Goal: Navigation & Orientation: Find specific page/section

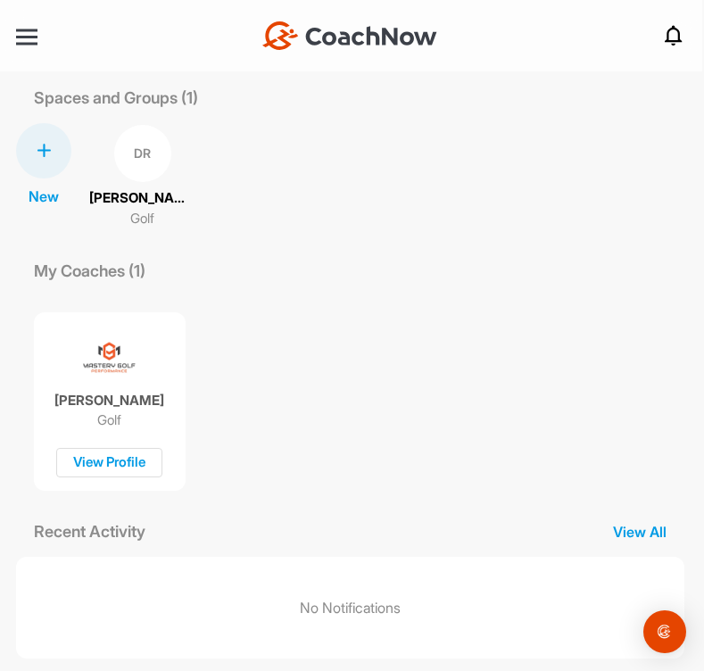
click at [144, 145] on div "DR" at bounding box center [142, 153] width 57 height 57
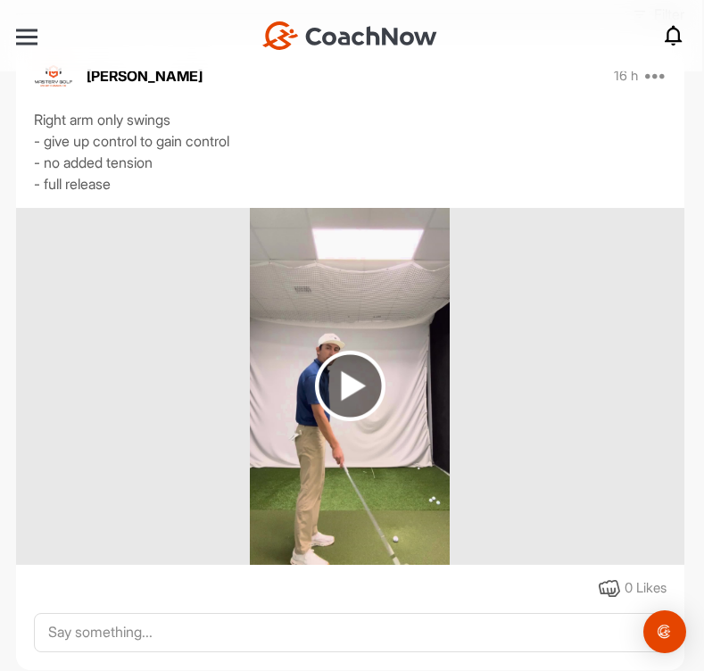
scroll to position [340, 0]
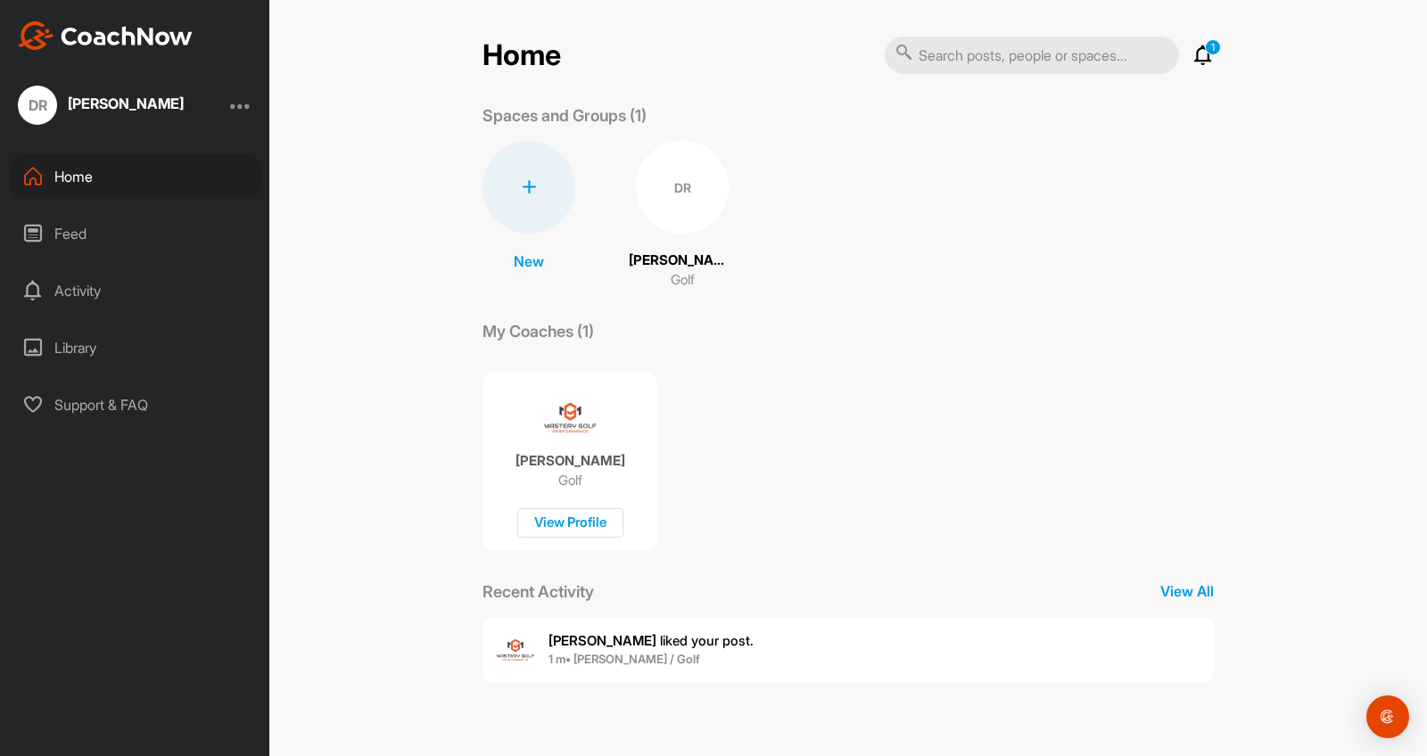
click at [685, 185] on div "DR" at bounding box center [682, 187] width 93 height 93
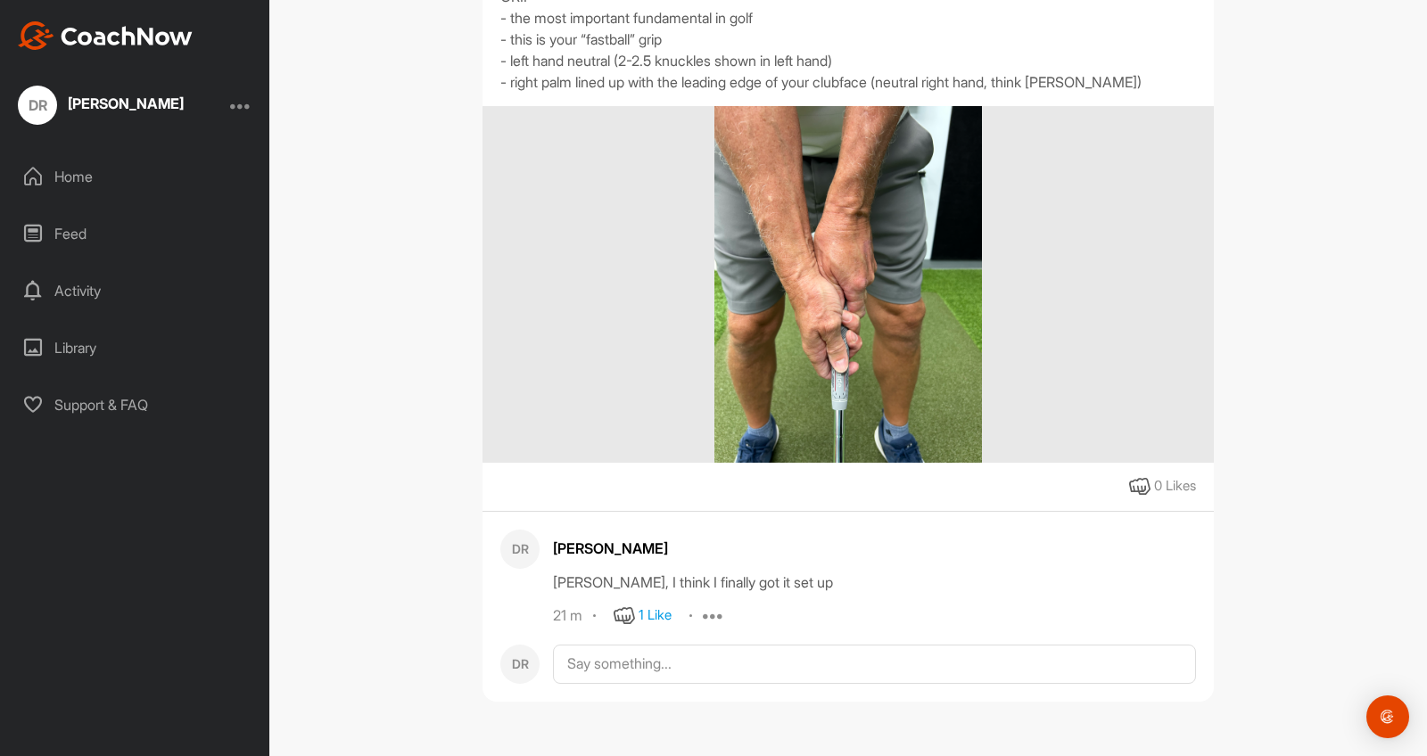
scroll to position [1760, 0]
click at [662, 613] on div "1 Like" at bounding box center [654, 615] width 33 height 21
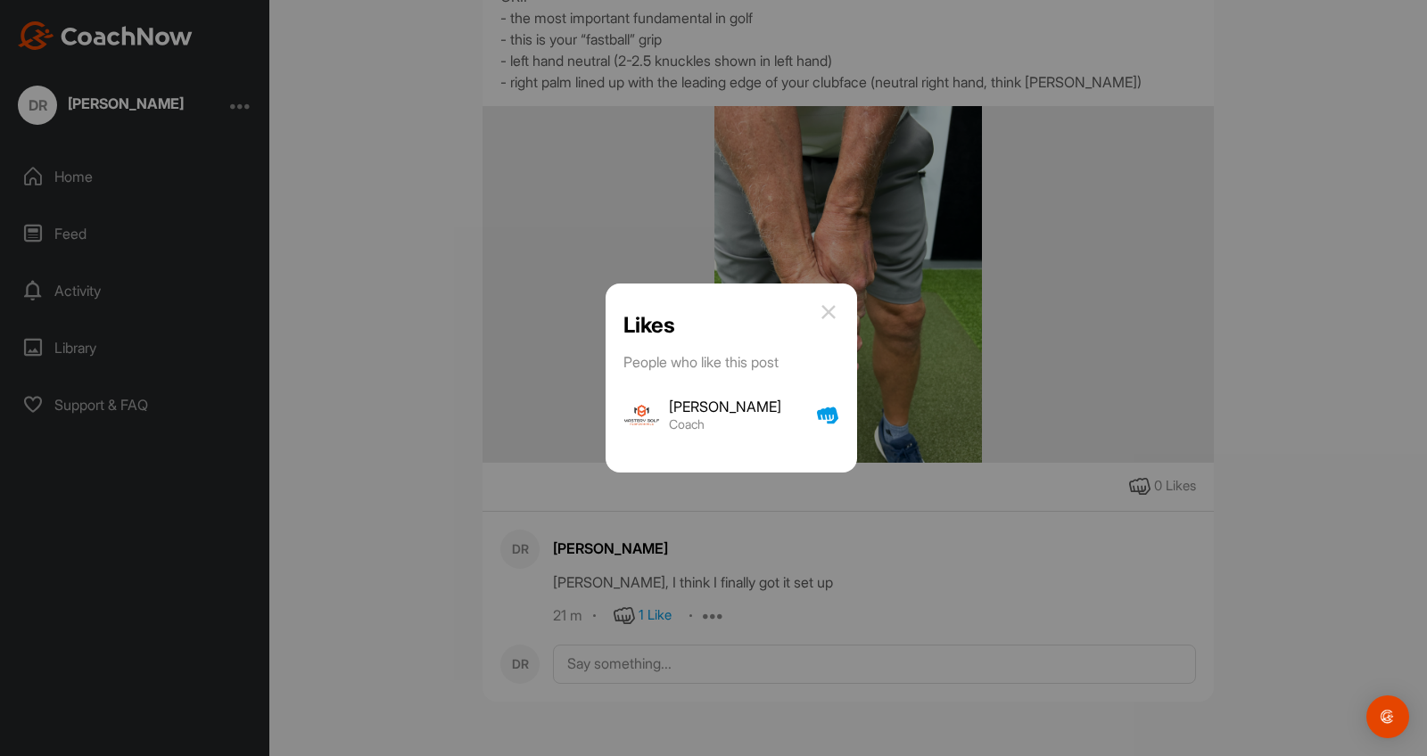
click at [827, 312] on img at bounding box center [828, 311] width 21 height 21
